Goal: Task Accomplishment & Management: Manage account settings

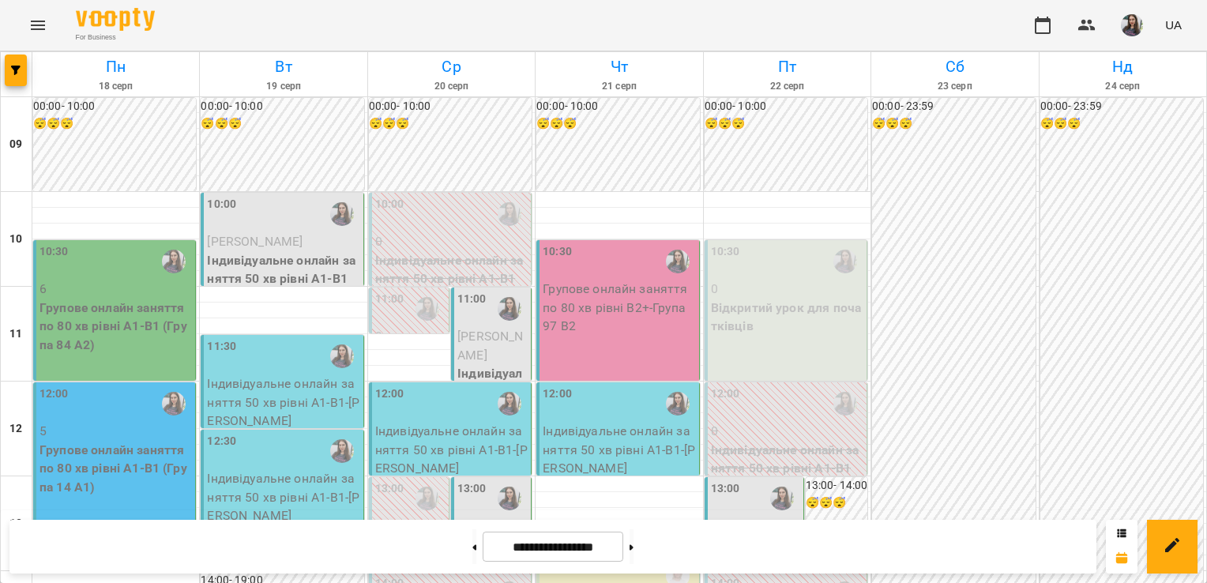
scroll to position [186, 0]
click at [107, 441] on p "Групове онлайн заняття по 80 хв рівні А1-В1 (Група 14 А1)" at bounding box center [116, 469] width 153 height 56
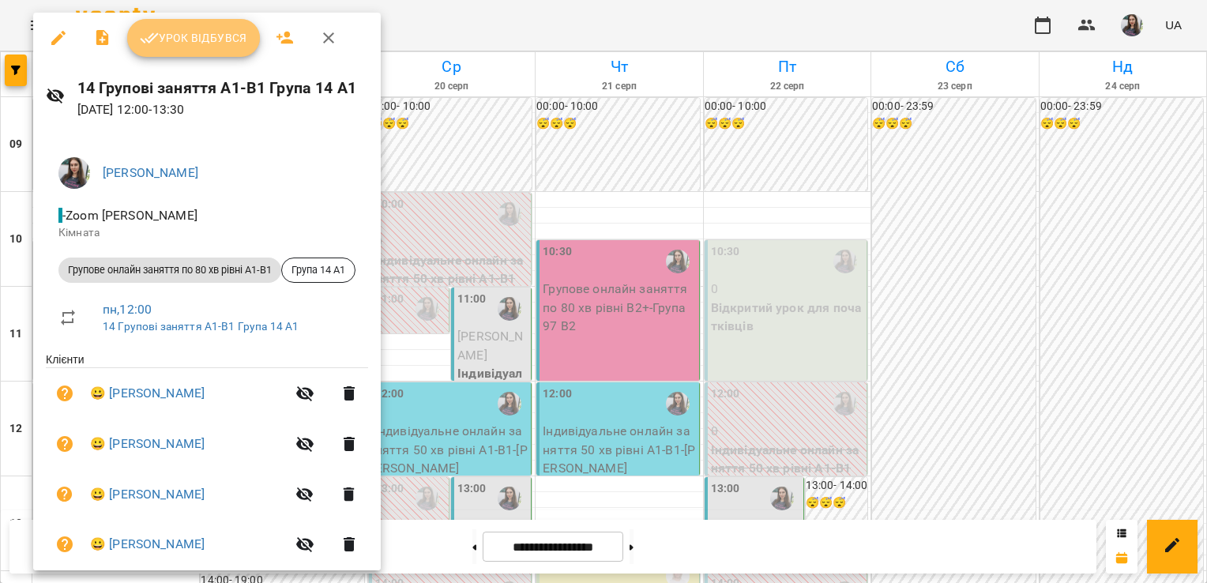
click at [209, 32] on span "Урок відбувся" at bounding box center [193, 37] width 107 height 19
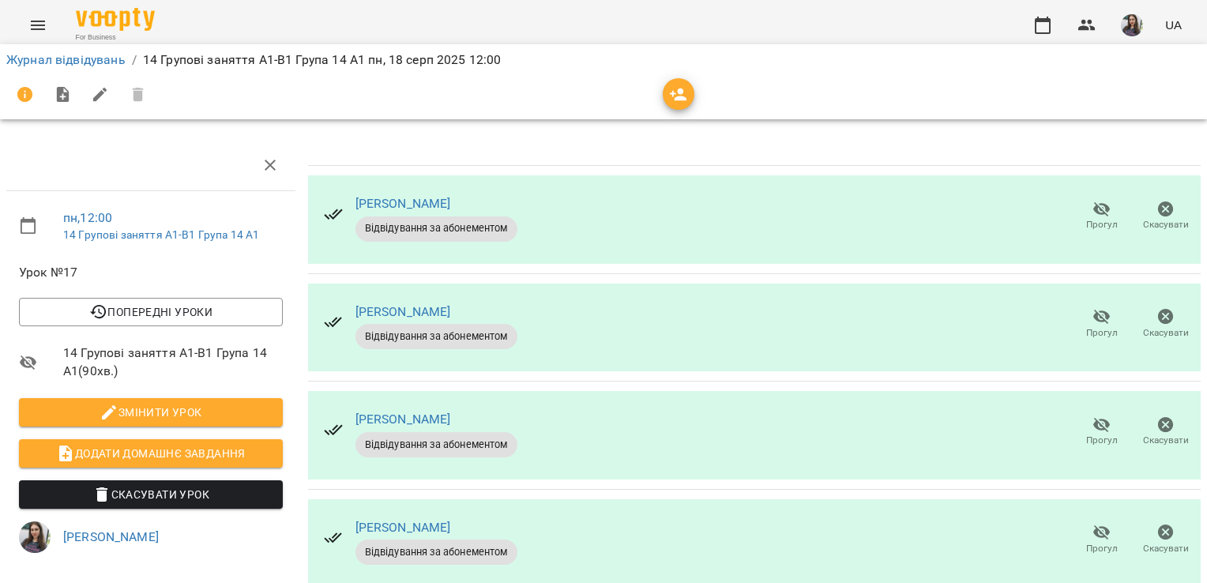
scroll to position [179, 0]
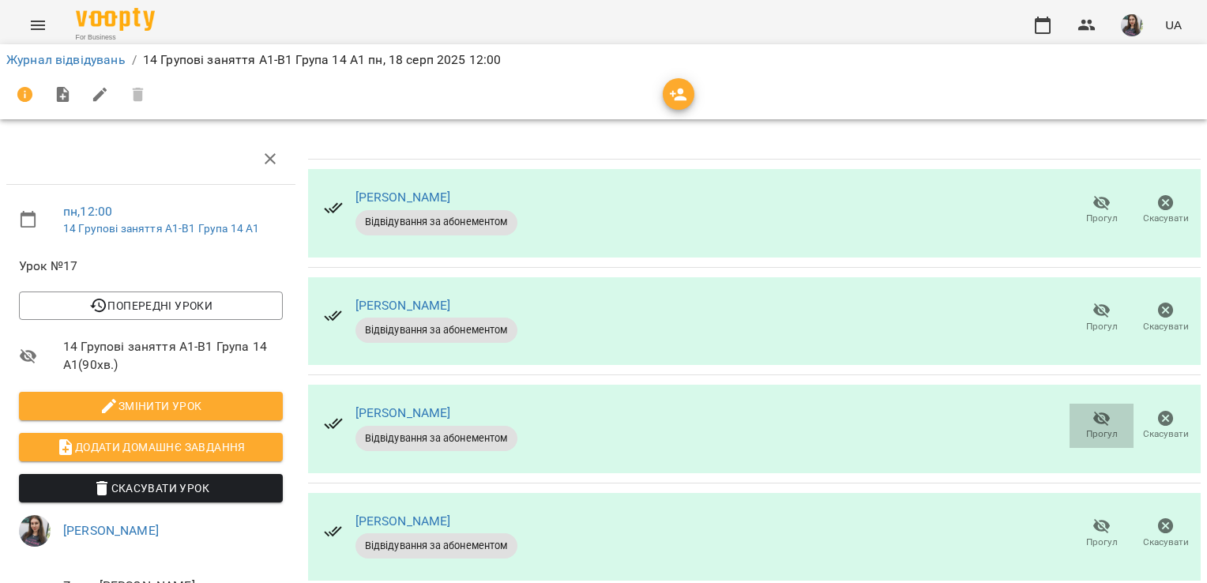
click at [1093, 409] on icon "button" at bounding box center [1102, 418] width 19 height 19
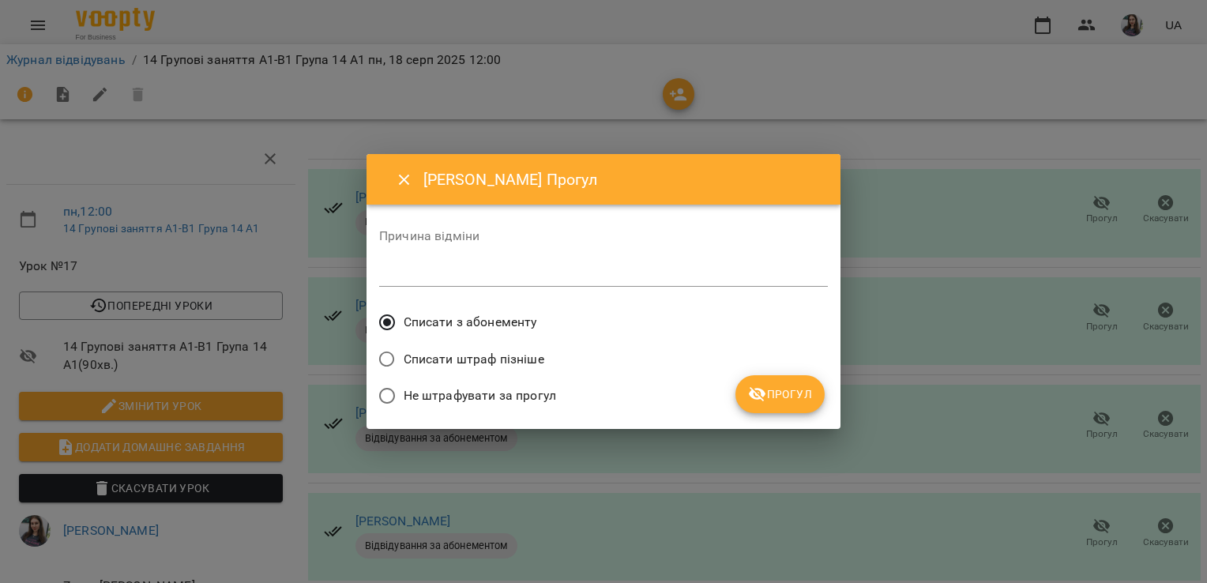
click at [795, 390] on span "Прогул" at bounding box center [780, 394] width 64 height 19
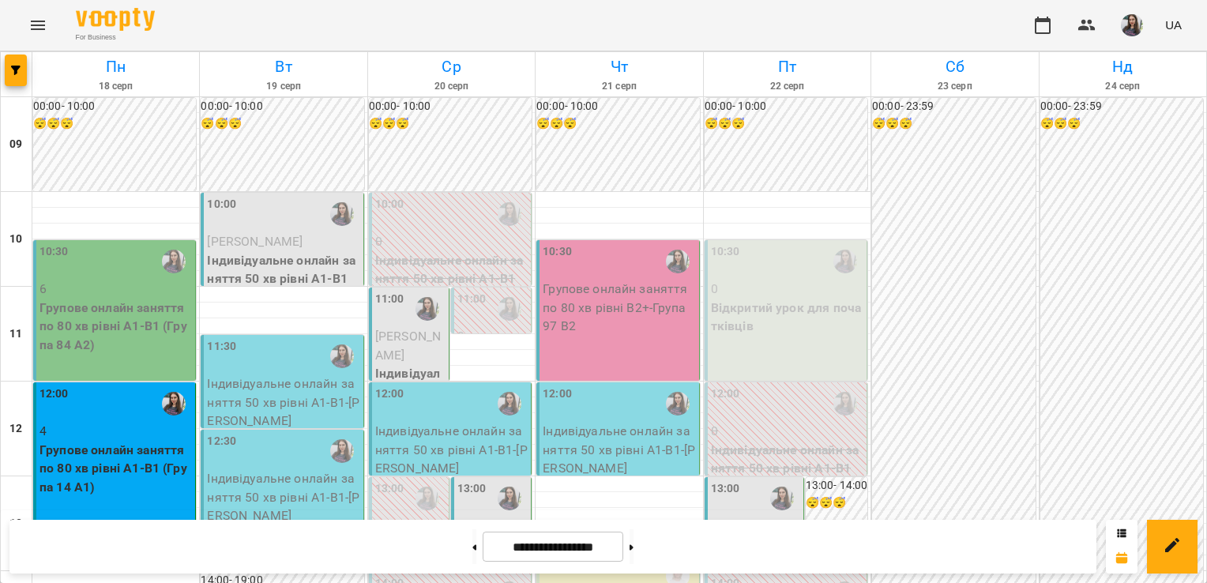
click at [152, 340] on p "Групове онлайн заняття по 80 хв рівні А1-В1 (Група 84 A2)" at bounding box center [116, 327] width 153 height 56
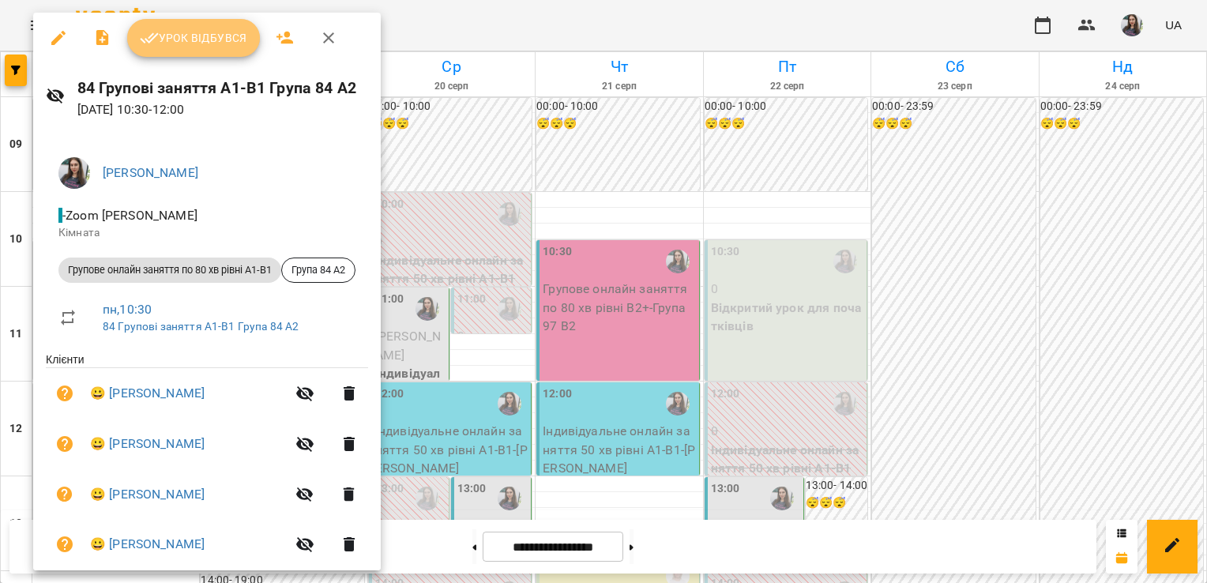
click at [170, 47] on span "Урок відбувся" at bounding box center [193, 37] width 107 height 19
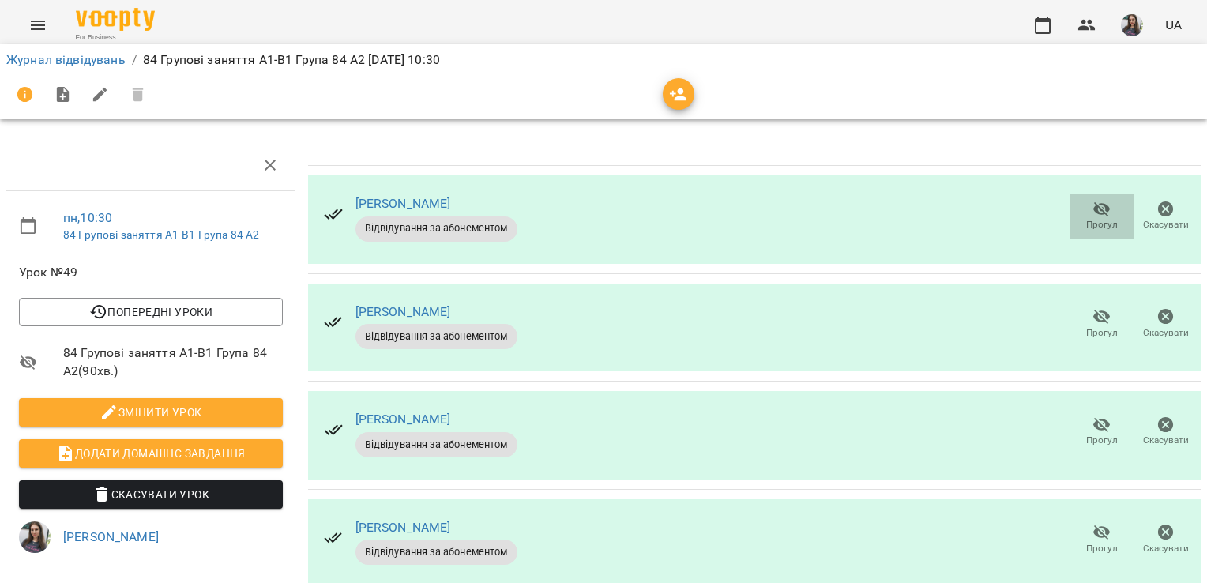
click at [1093, 208] on icon "button" at bounding box center [1102, 209] width 19 height 19
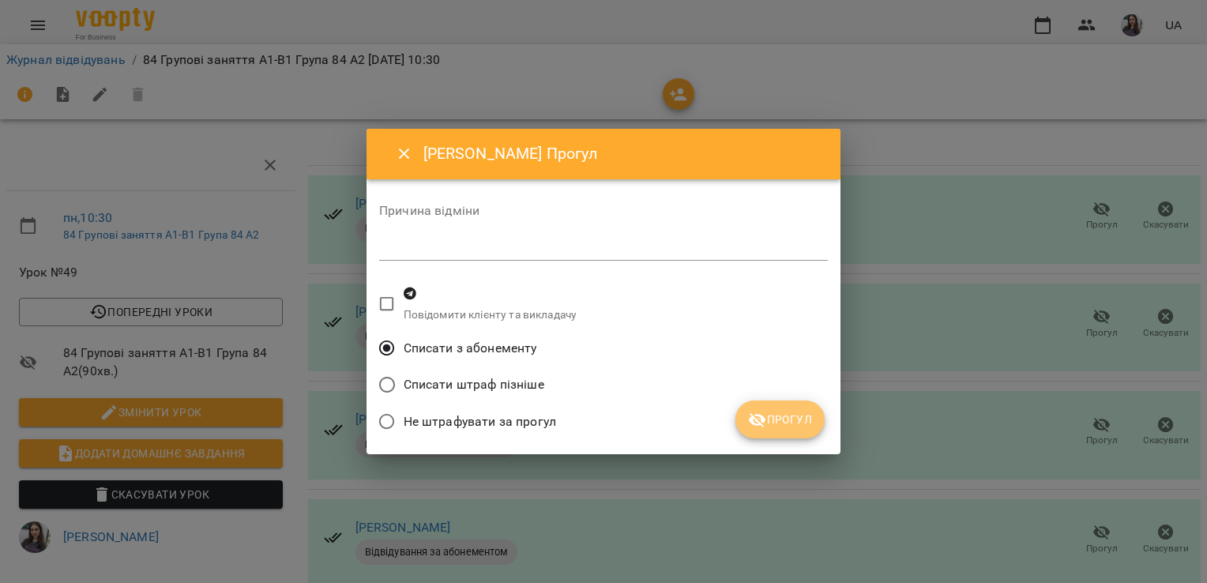
click at [789, 422] on span "Прогул" at bounding box center [780, 419] width 64 height 19
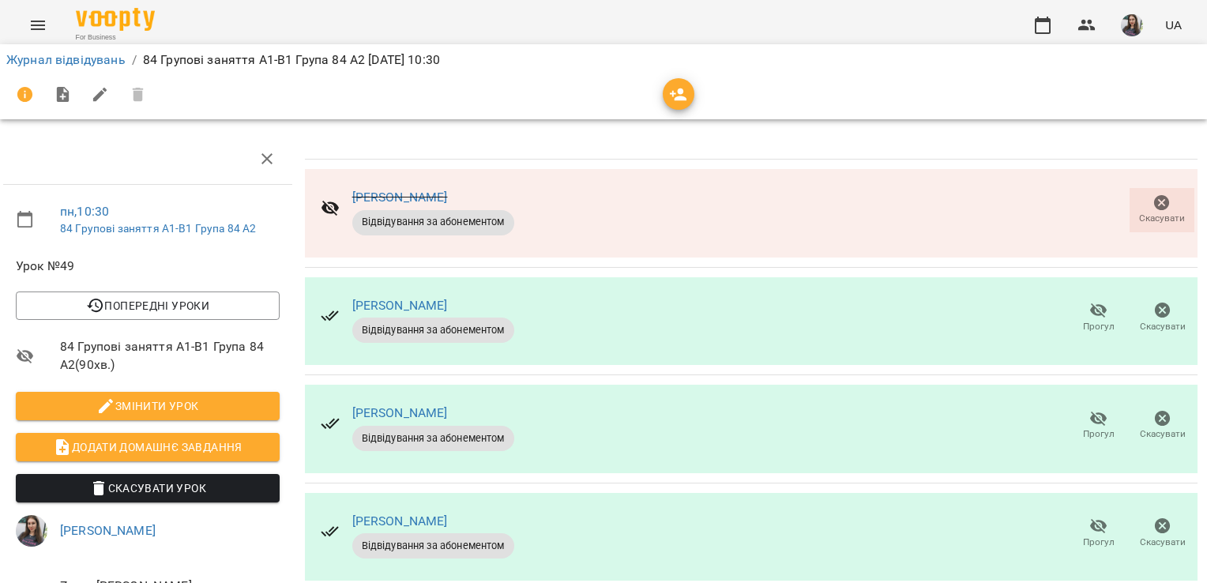
scroll to position [0, 3]
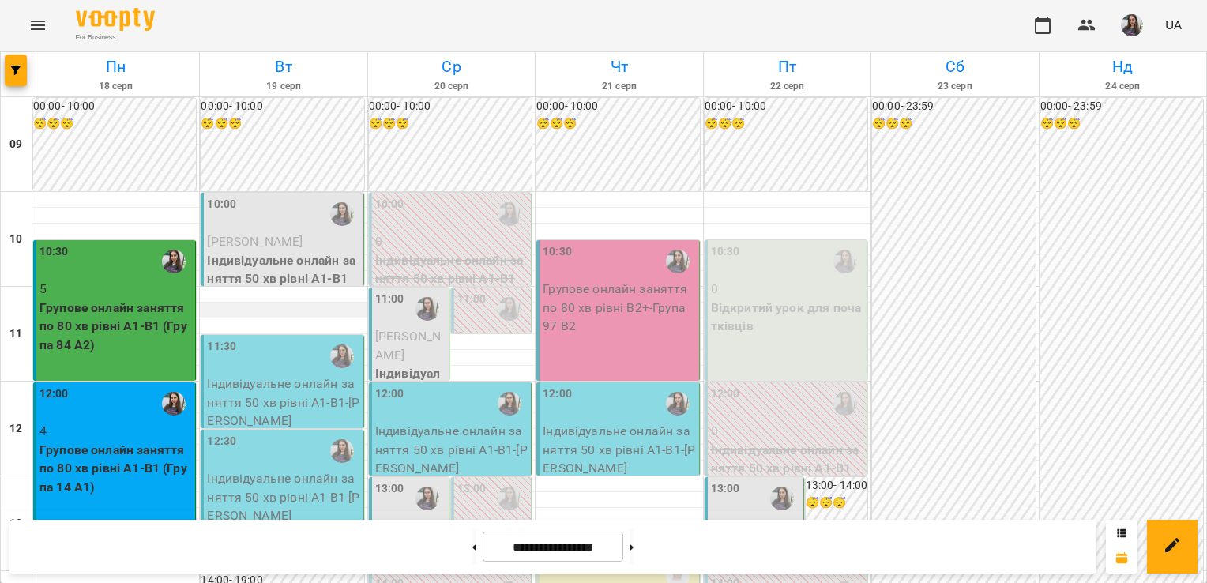
scroll to position [135, 0]
